Goal: Task Accomplishment & Management: Use online tool/utility

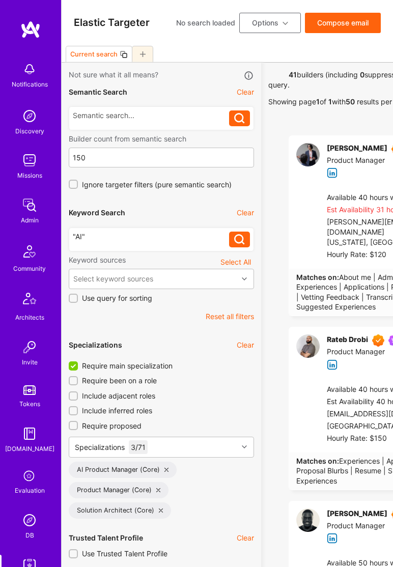
select select "7"
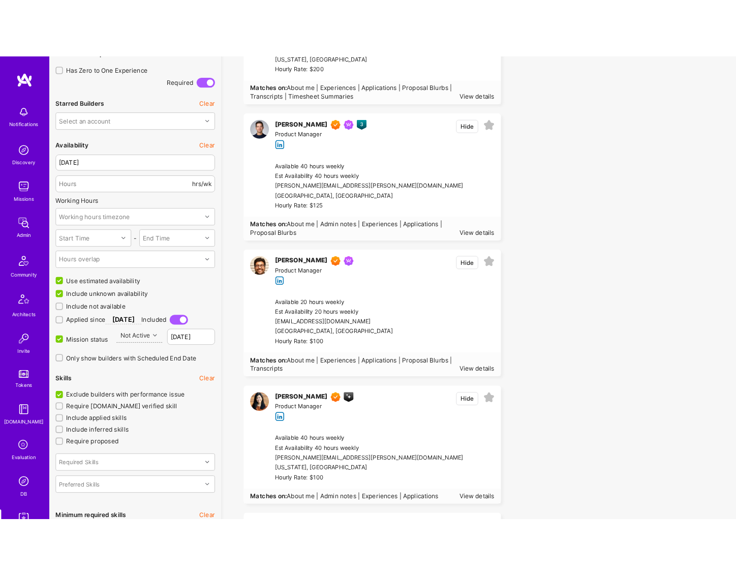
scroll to position [756, 0]
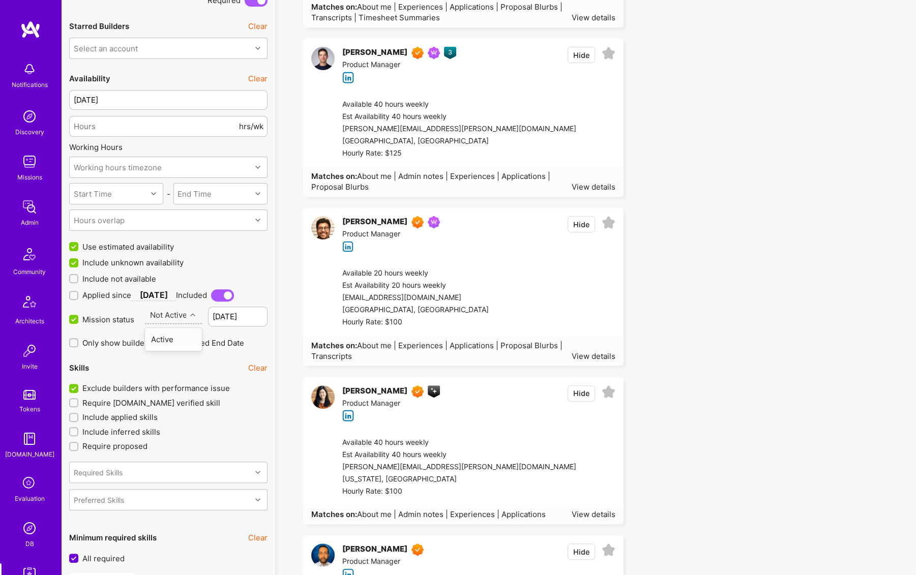
click at [179, 314] on div "Not Active" at bounding box center [168, 315] width 37 height 11
click at [176, 337] on div "Active" at bounding box center [173, 339] width 57 height 19
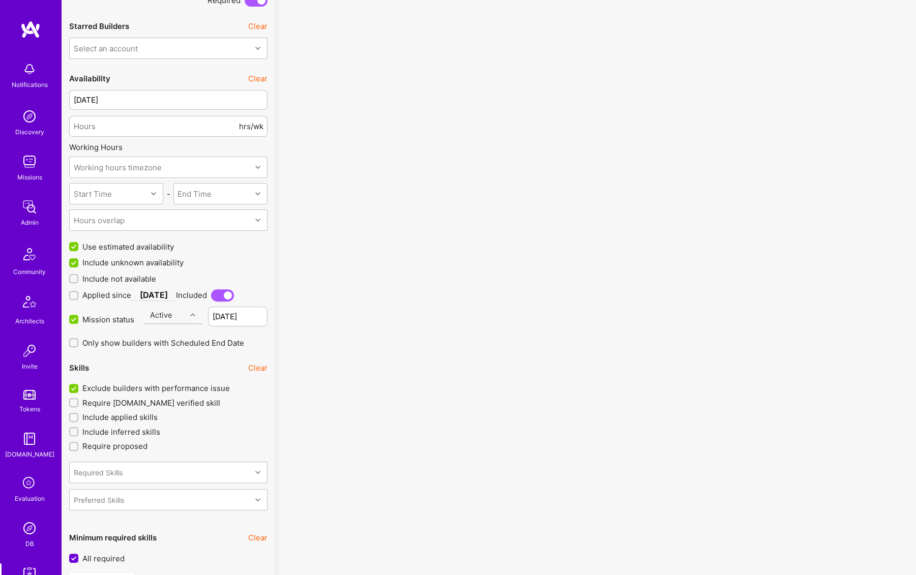
click at [179, 318] on div "Active" at bounding box center [166, 315] width 42 height 17
click at [177, 334] on div "Not Active" at bounding box center [173, 339] width 57 height 19
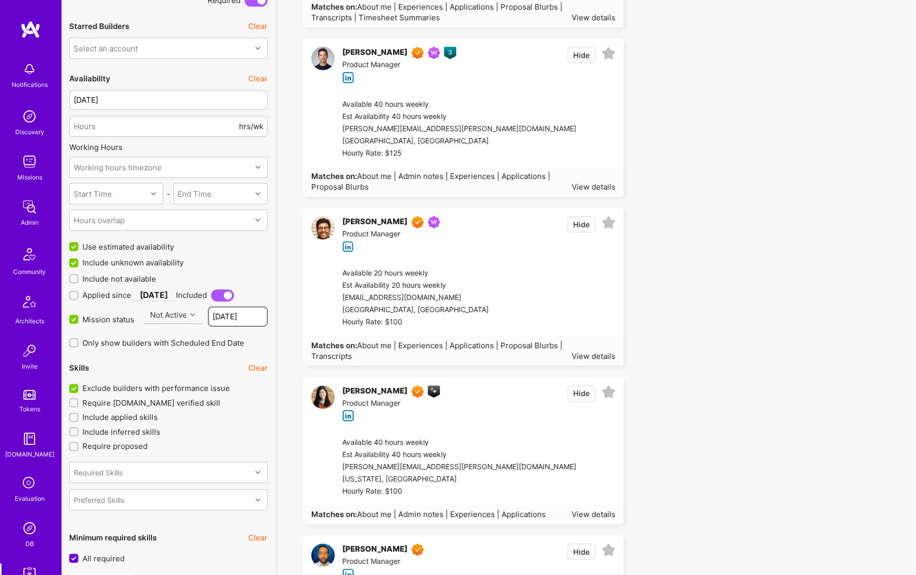
drag, startPoint x: 221, startPoint y: 313, endPoint x: 229, endPoint y: 311, distance: 8.9
click at [221, 313] on input "[DATE]" at bounding box center [238, 317] width 60 height 20
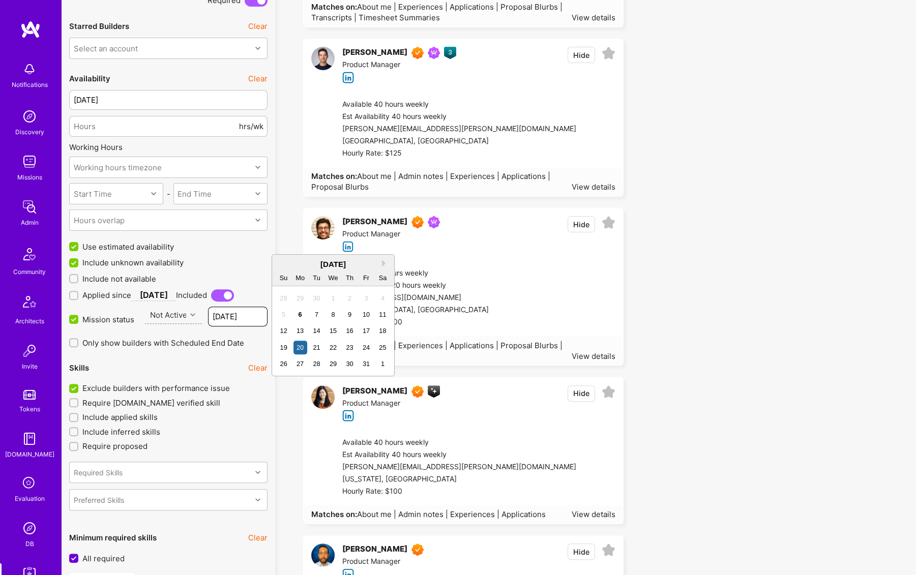
click at [229, 311] on input "[DATE]" at bounding box center [238, 317] width 60 height 20
click at [382, 261] on button "Next Month" at bounding box center [385, 263] width 7 height 7
click at [360, 349] on div "26" at bounding box center [366, 348] width 14 height 14
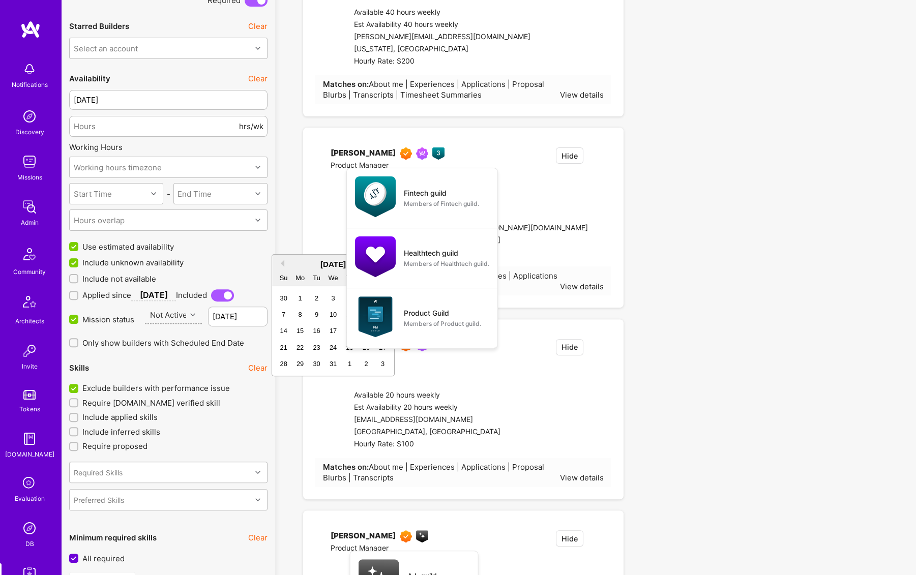
type input "[DATE]"
